Goal: Transaction & Acquisition: Purchase product/service

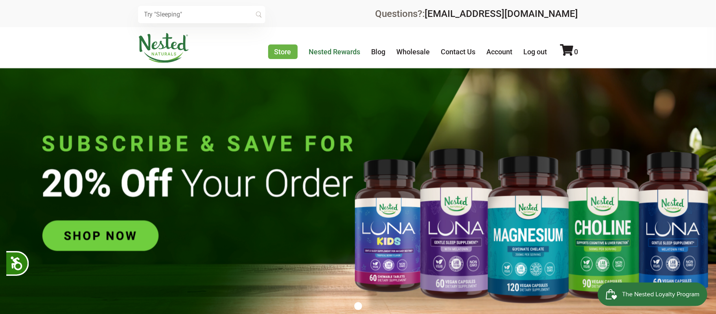
scroll to position [0, 276]
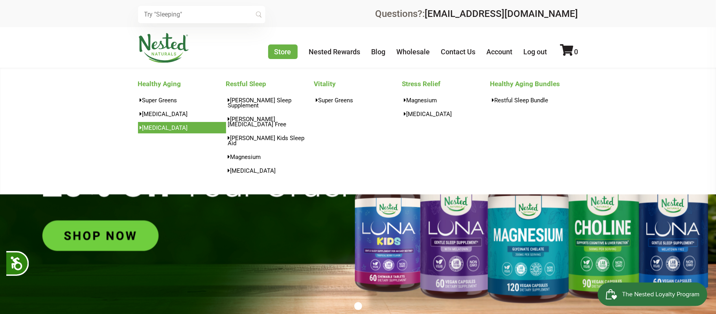
click at [153, 126] on link "[MEDICAL_DATA]" at bounding box center [182, 127] width 88 height 11
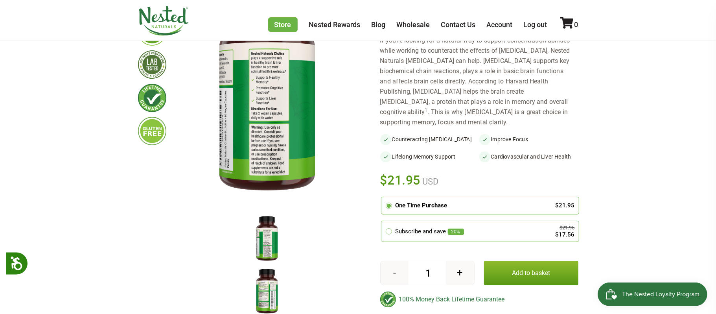
scroll to position [127, 0]
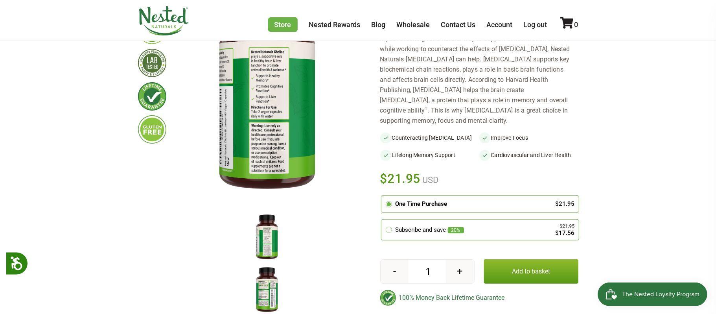
click at [524, 259] on button "Add to basket" at bounding box center [531, 271] width 94 height 24
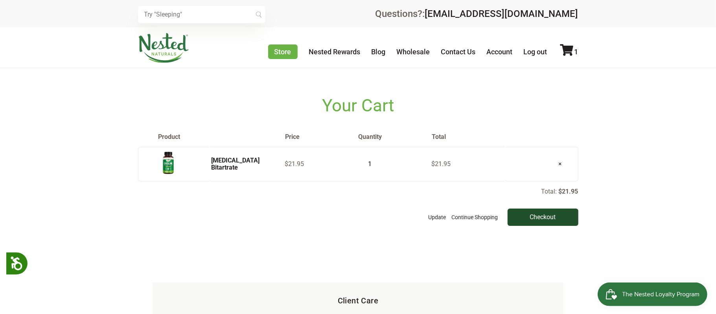
click at [535, 219] on input "Checkout" at bounding box center [543, 216] width 71 height 17
click at [608, 292] on img "Open Smile.io Rewards Program" at bounding box center [611, 294] width 12 height 12
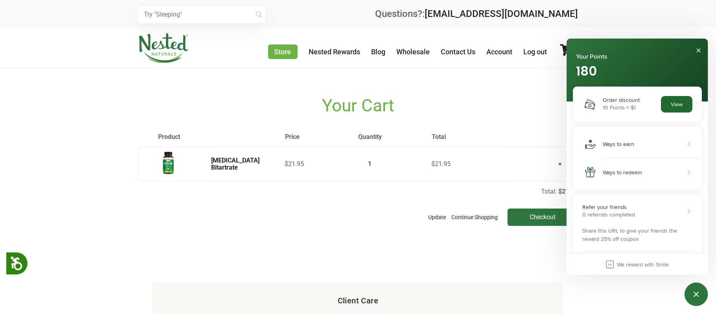
click at [675, 105] on button "View" at bounding box center [675, 104] width 31 height 17
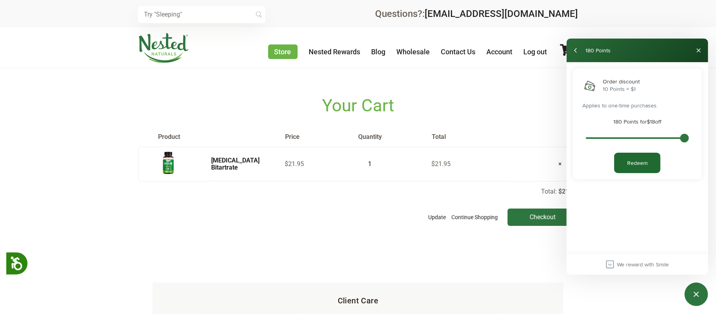
click at [629, 166] on button "Redeem" at bounding box center [637, 162] width 46 height 20
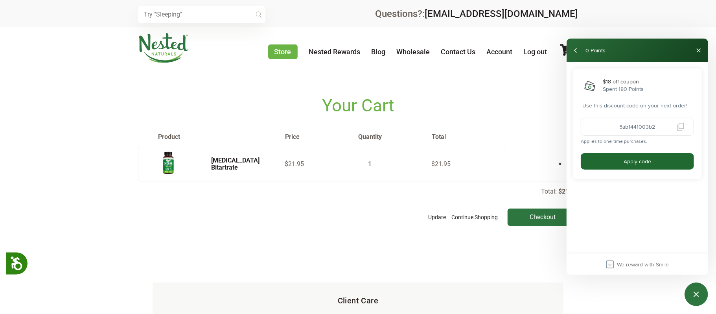
click at [629, 165] on button "Apply code" at bounding box center [636, 161] width 113 height 17
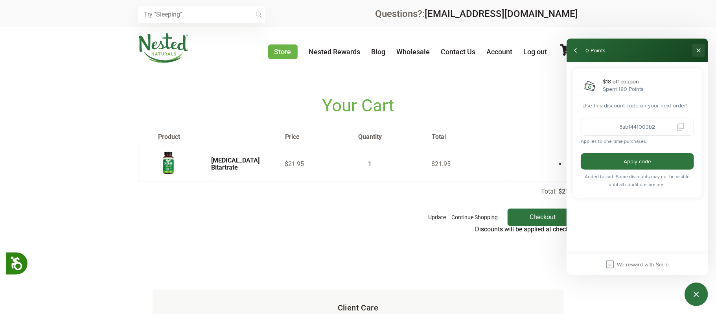
click at [701, 49] on button "Close" at bounding box center [698, 50] width 13 height 13
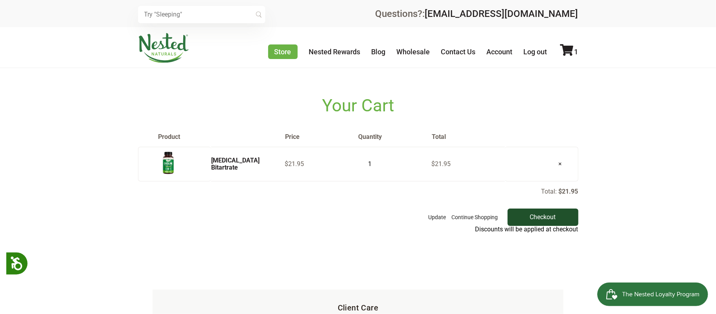
click at [526, 216] on input "Checkout" at bounding box center [543, 216] width 71 height 17
